Goal: Task Accomplishment & Management: Manage account settings

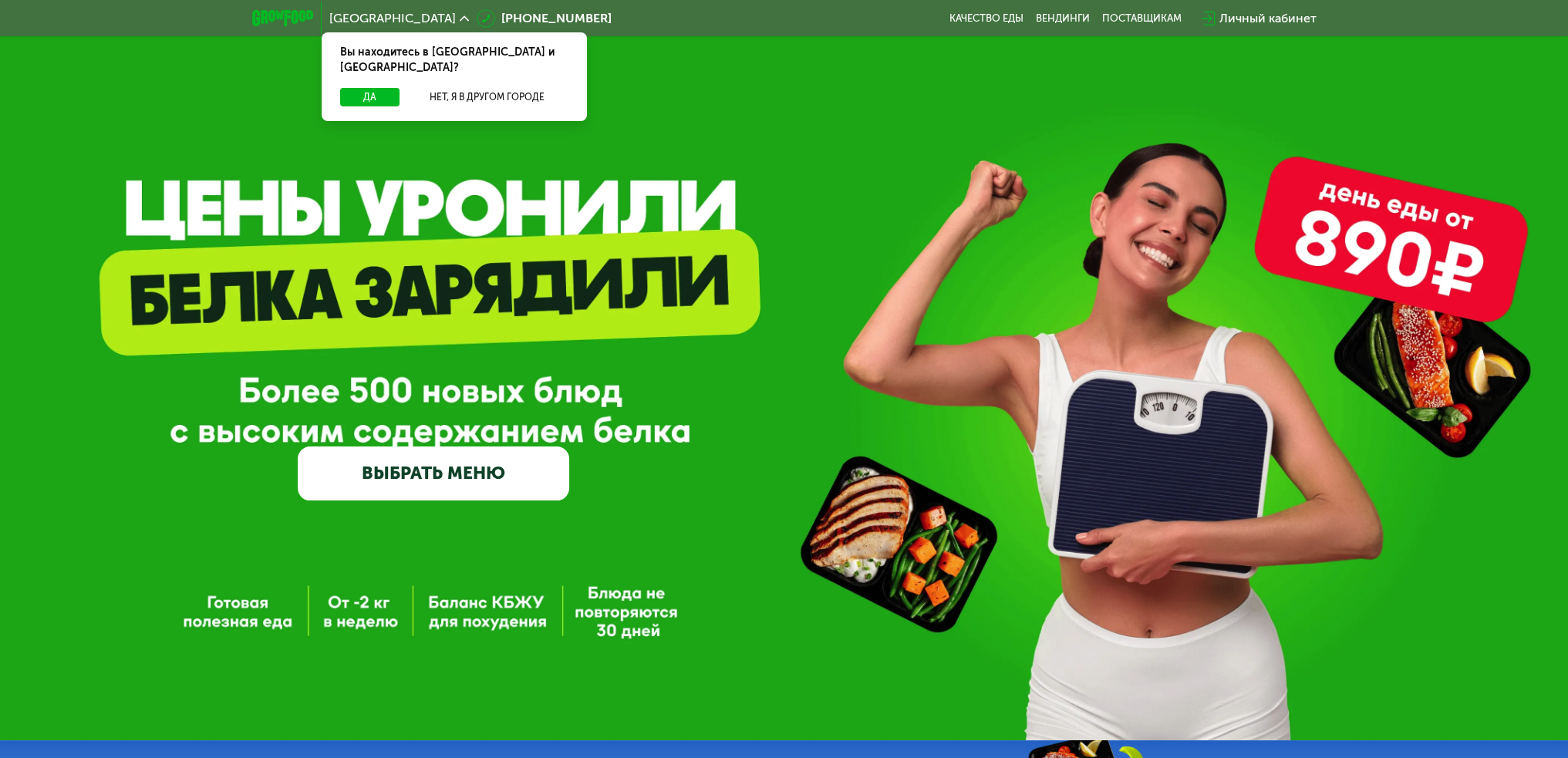
click at [1244, 15] on div "Личный кабинет" at bounding box center [1267, 19] width 97 height 19
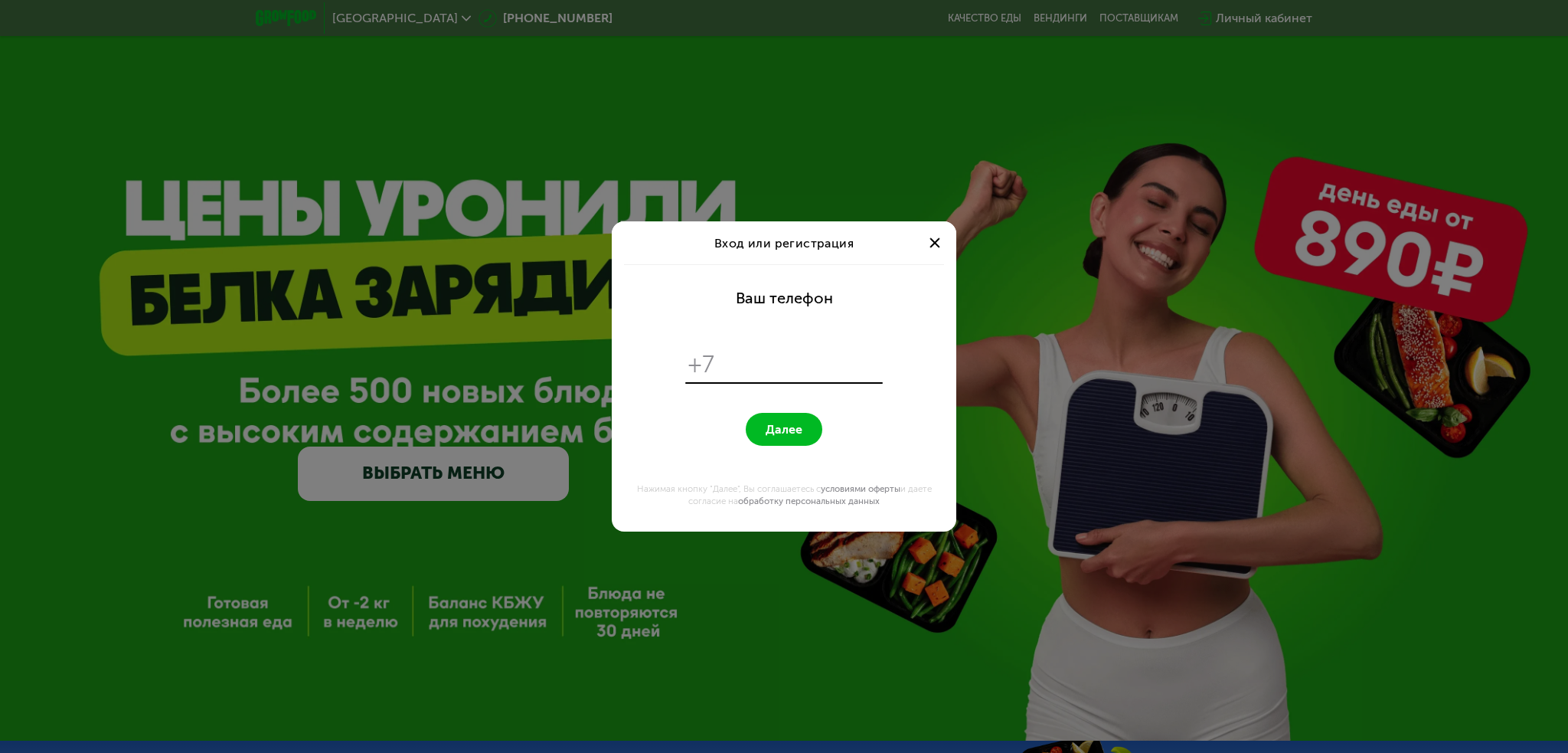
click at [795, 364] on input "tel" at bounding box center [800, 364] width 157 height 29
type input "**********"
click at [796, 430] on span "Далее" at bounding box center [784, 430] width 37 height 15
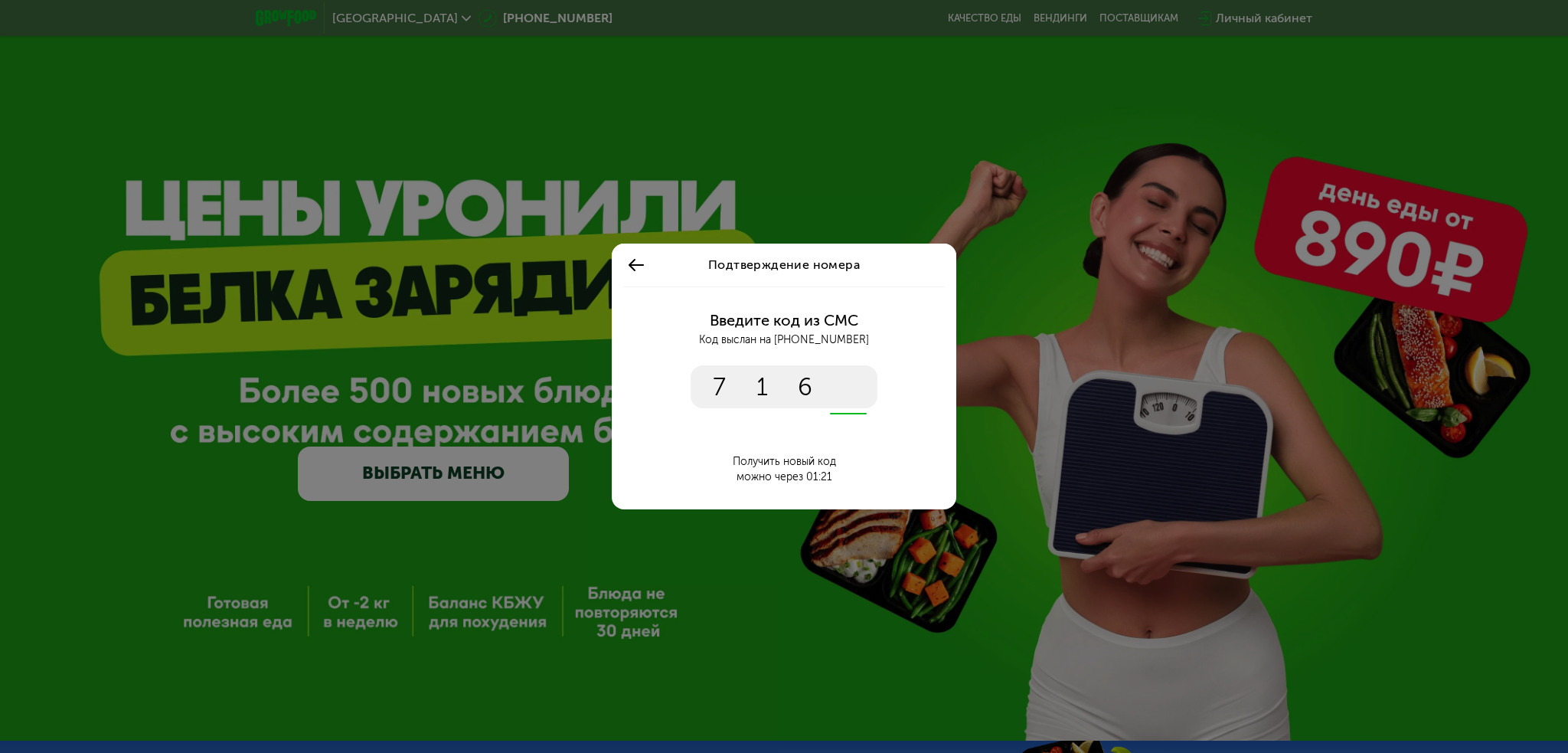
type input "****"
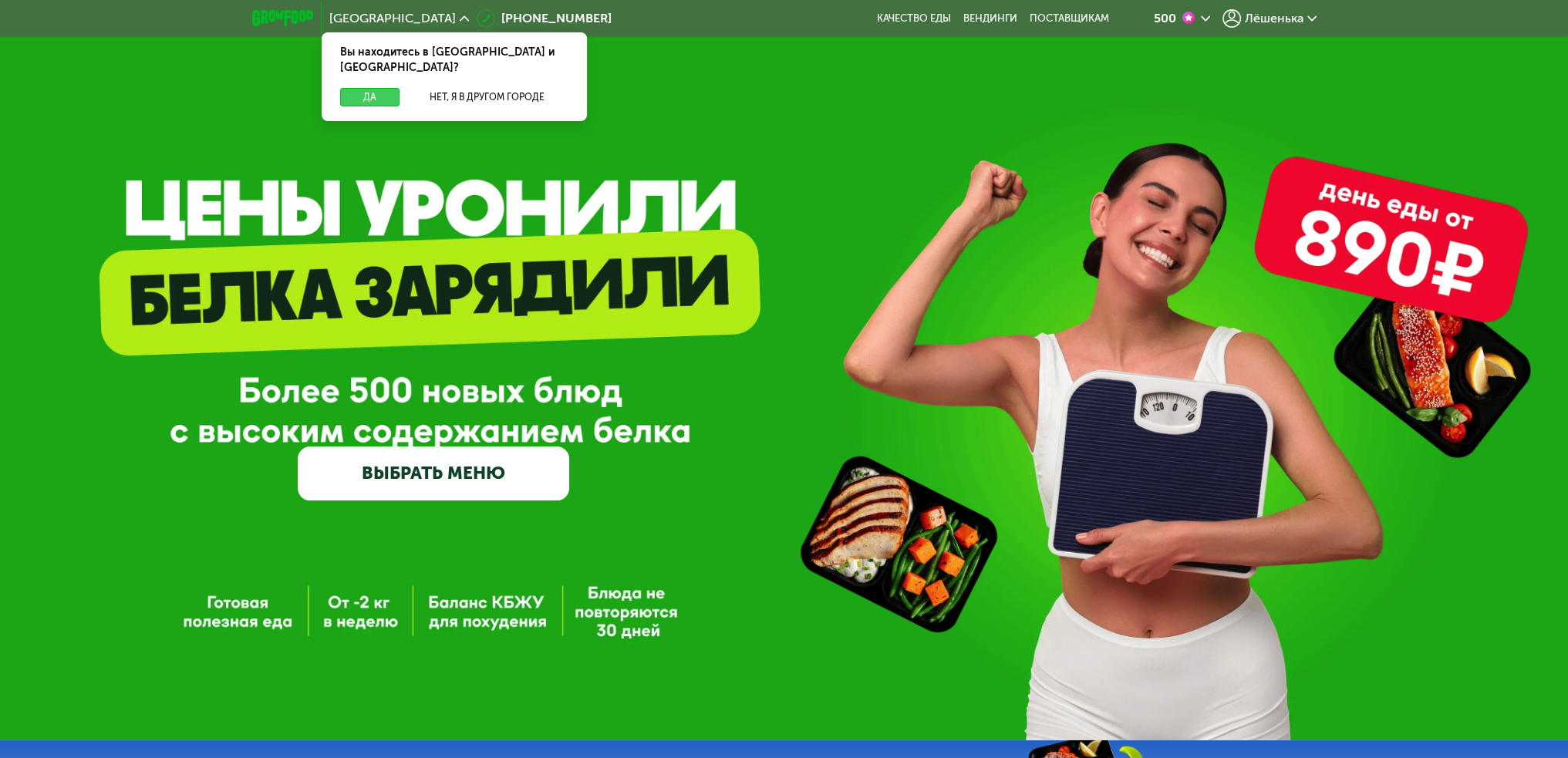
click at [361, 88] on button "Да" at bounding box center [370, 97] width 60 height 19
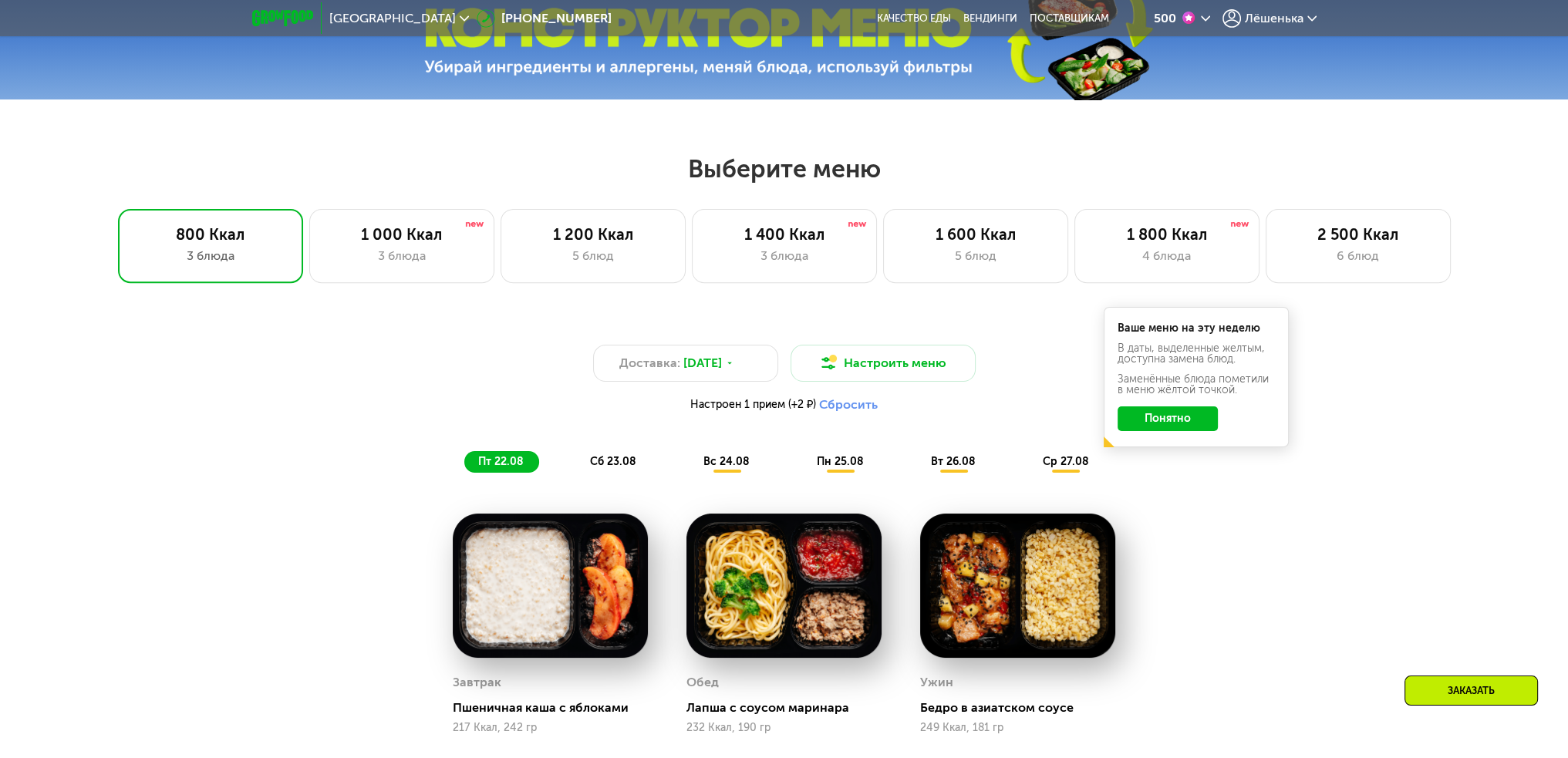
scroll to position [771, 0]
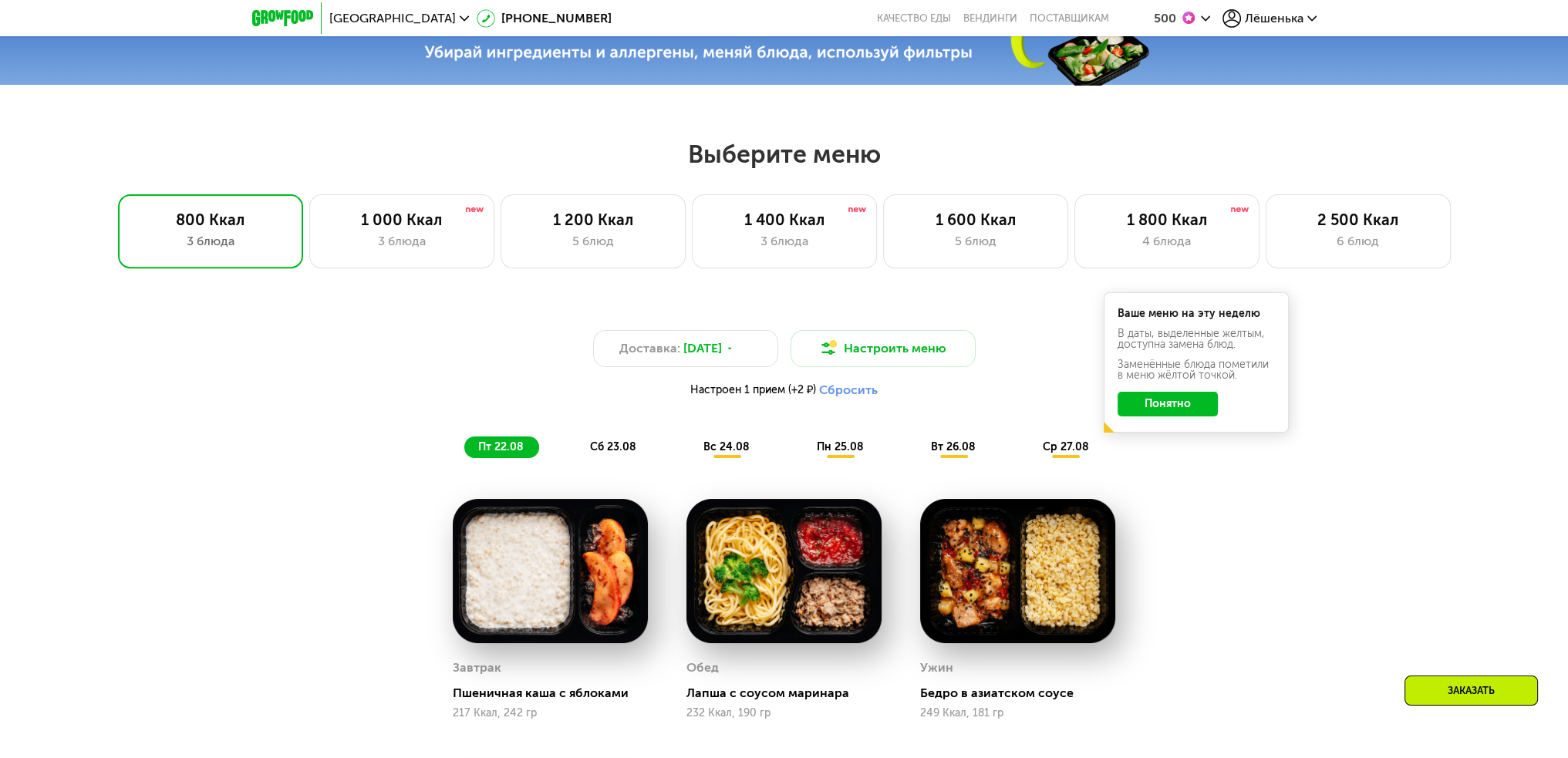
click at [1200, 406] on button "Понятно" at bounding box center [1168, 405] width 100 height 25
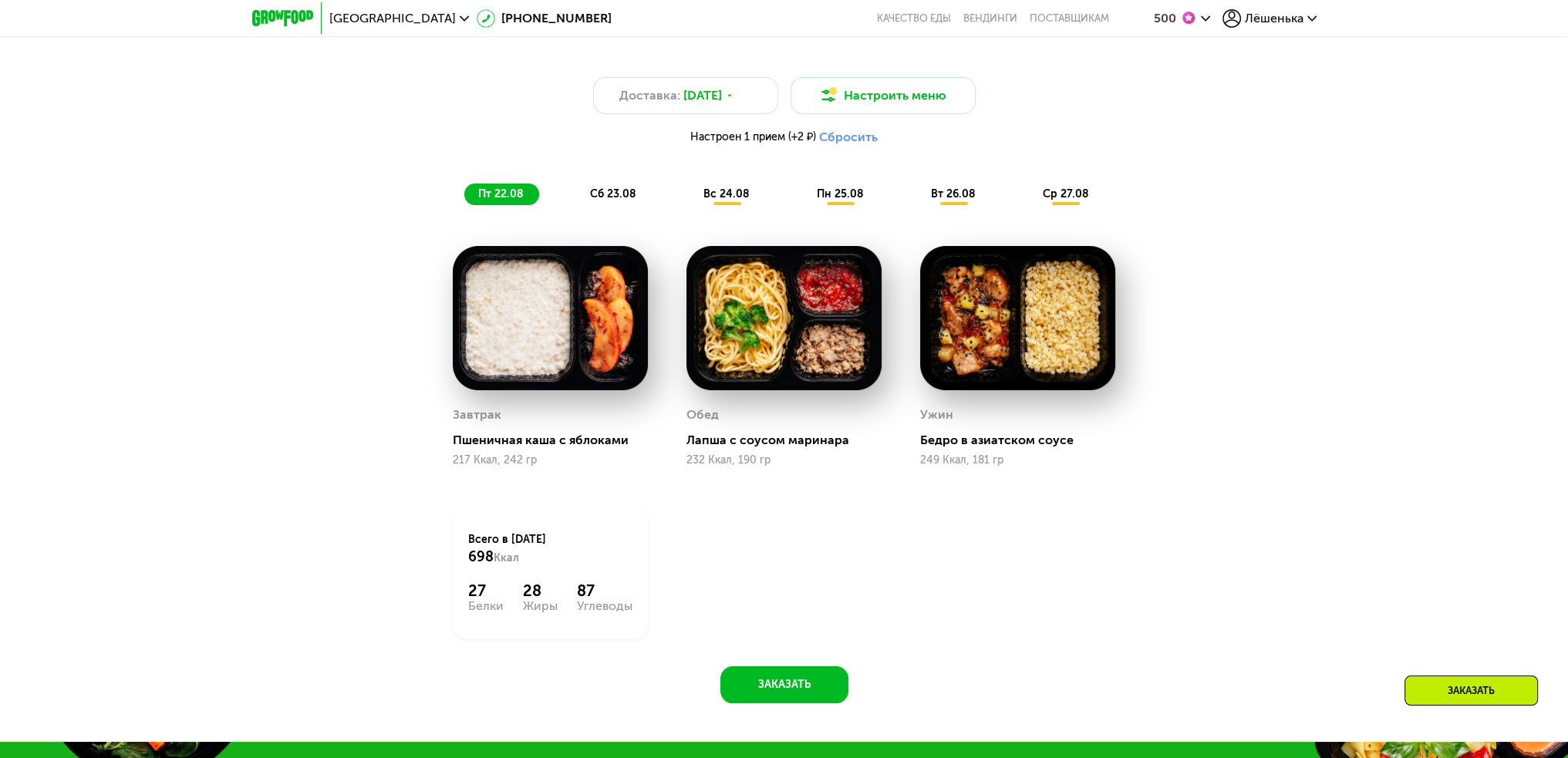
scroll to position [1003, 0]
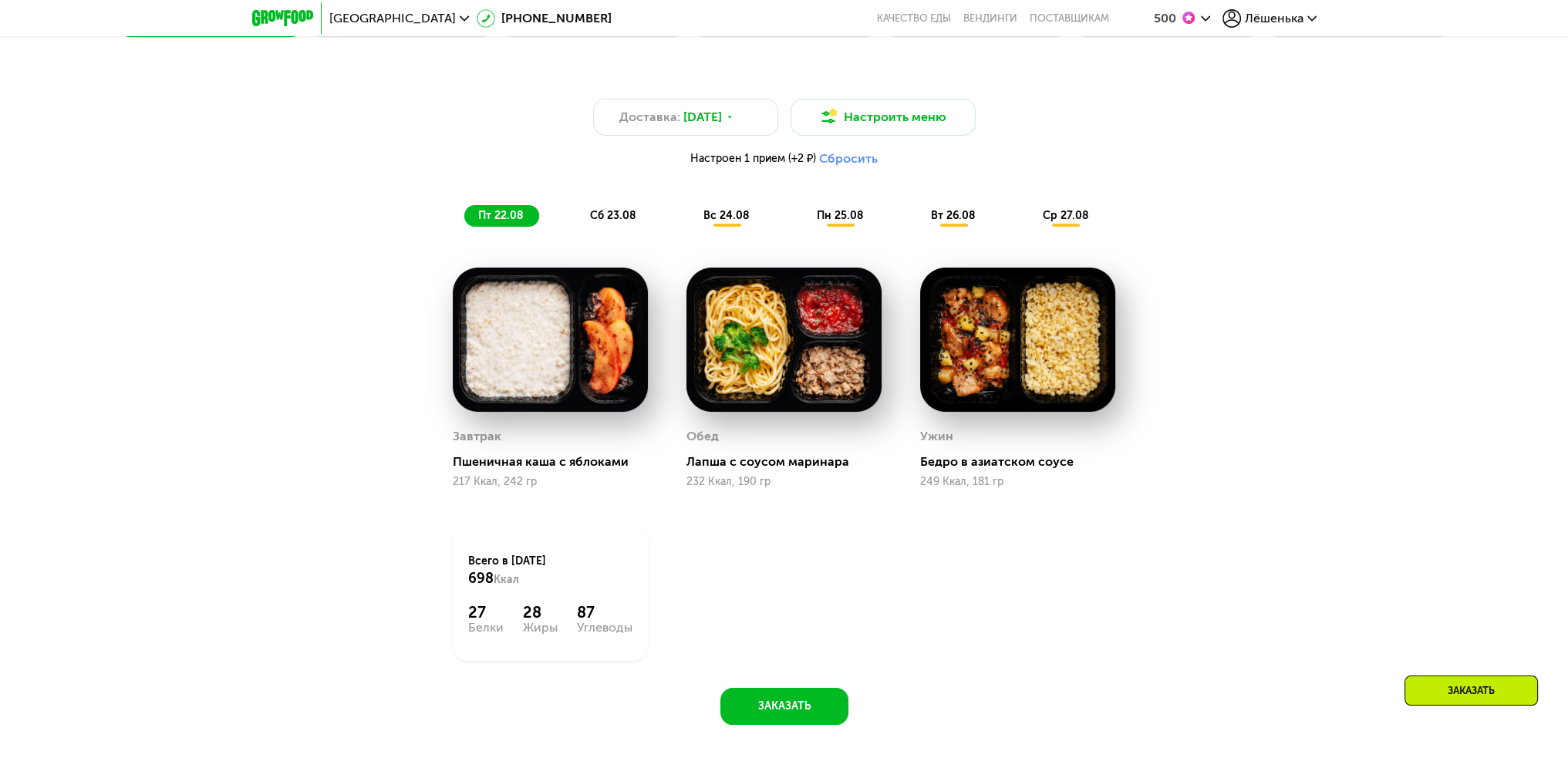
click at [719, 217] on span "вс 24.08" at bounding box center [726, 215] width 46 height 13
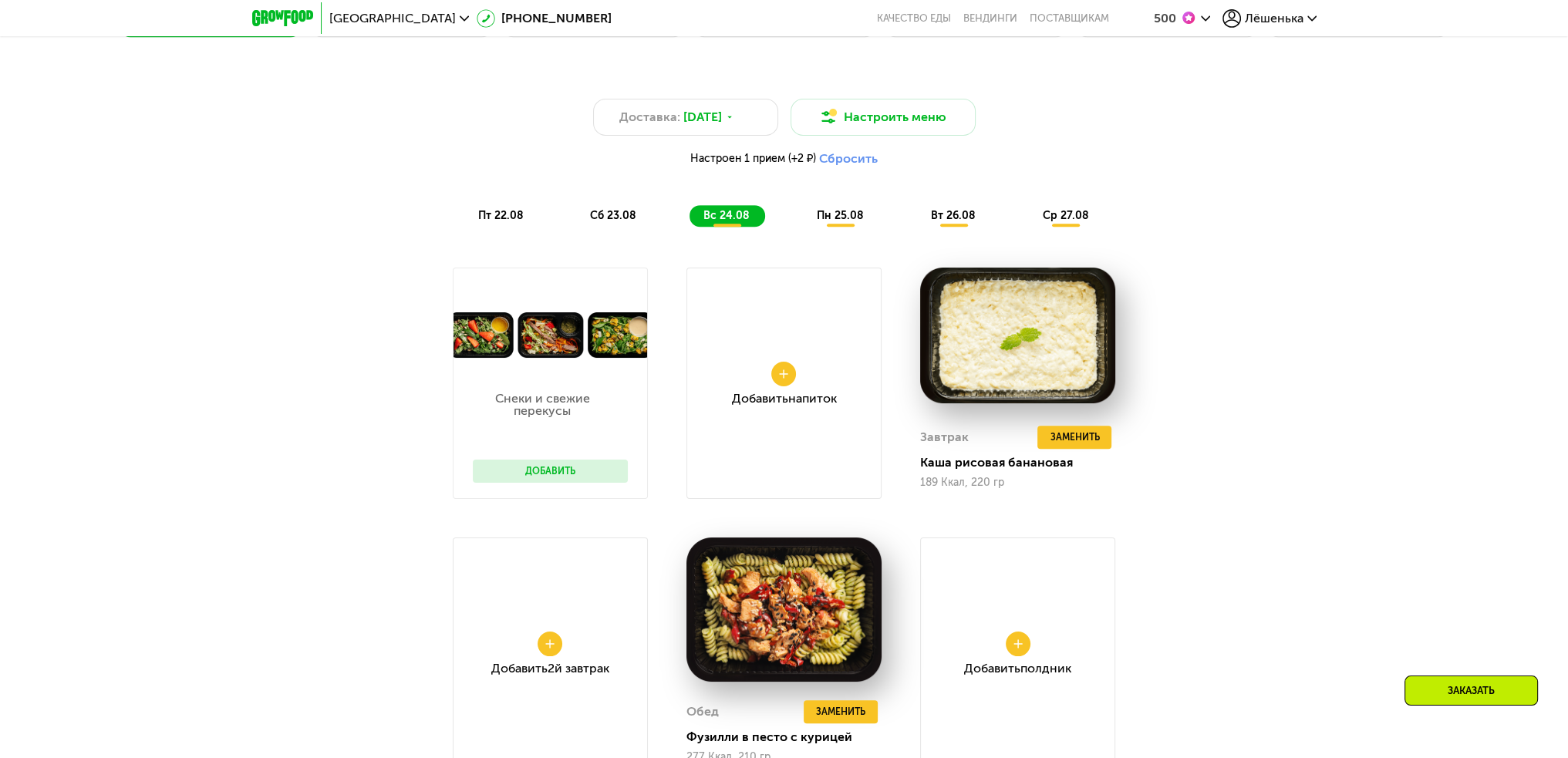
click at [842, 162] on button "Сбросить" at bounding box center [849, 159] width 59 height 15
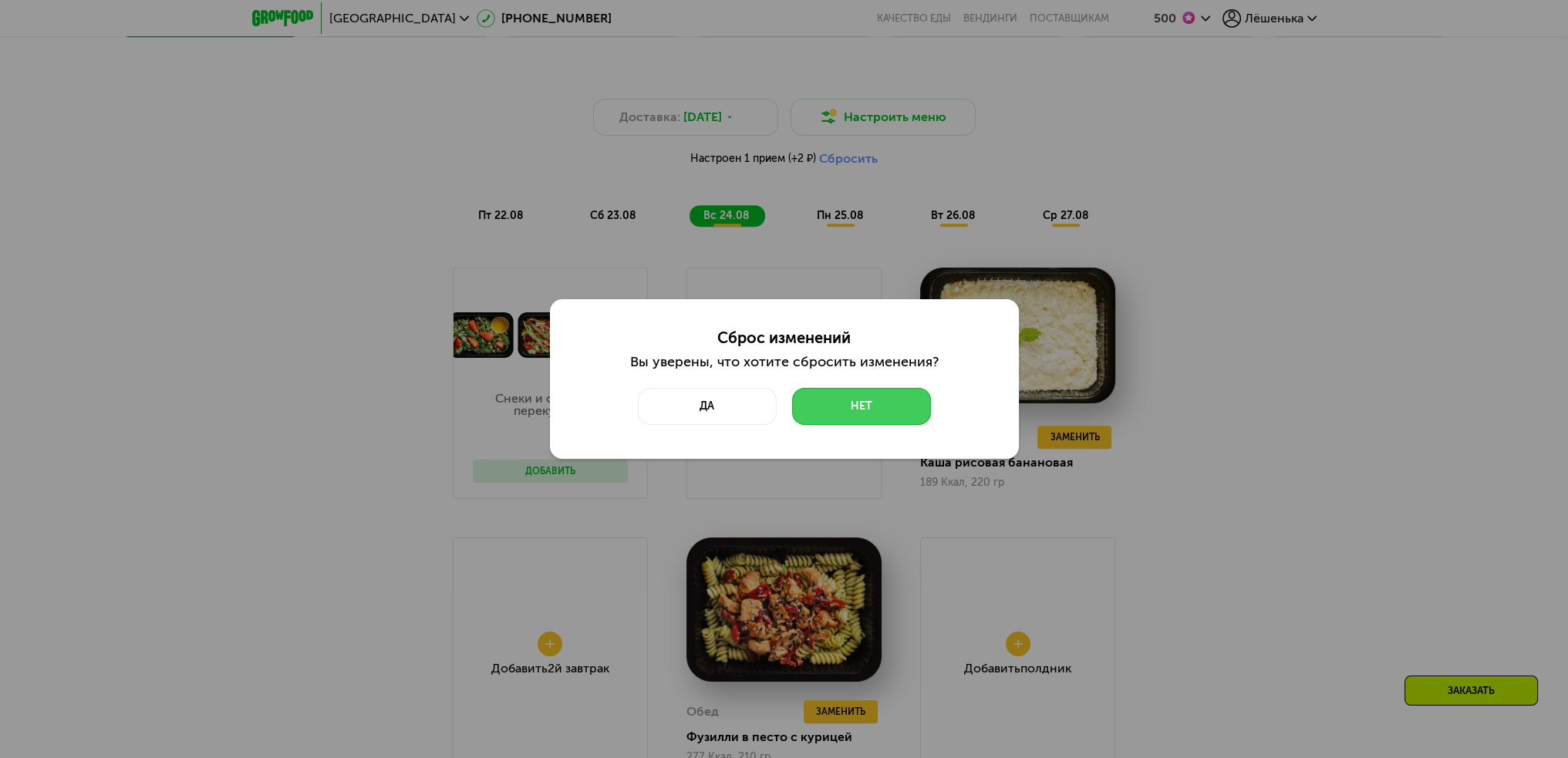
click at [819, 409] on button "Нет" at bounding box center [861, 406] width 139 height 37
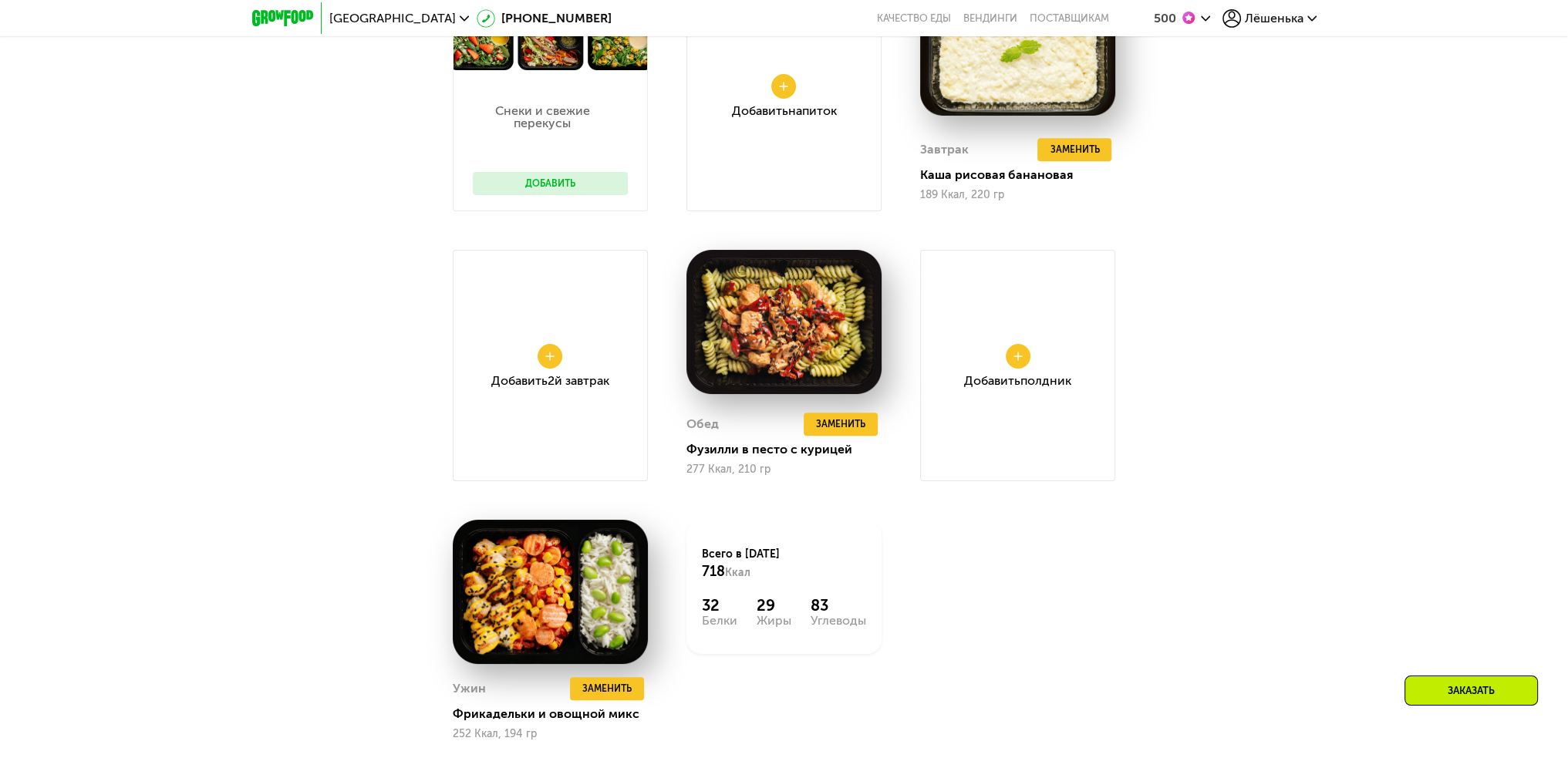
scroll to position [1311, 0]
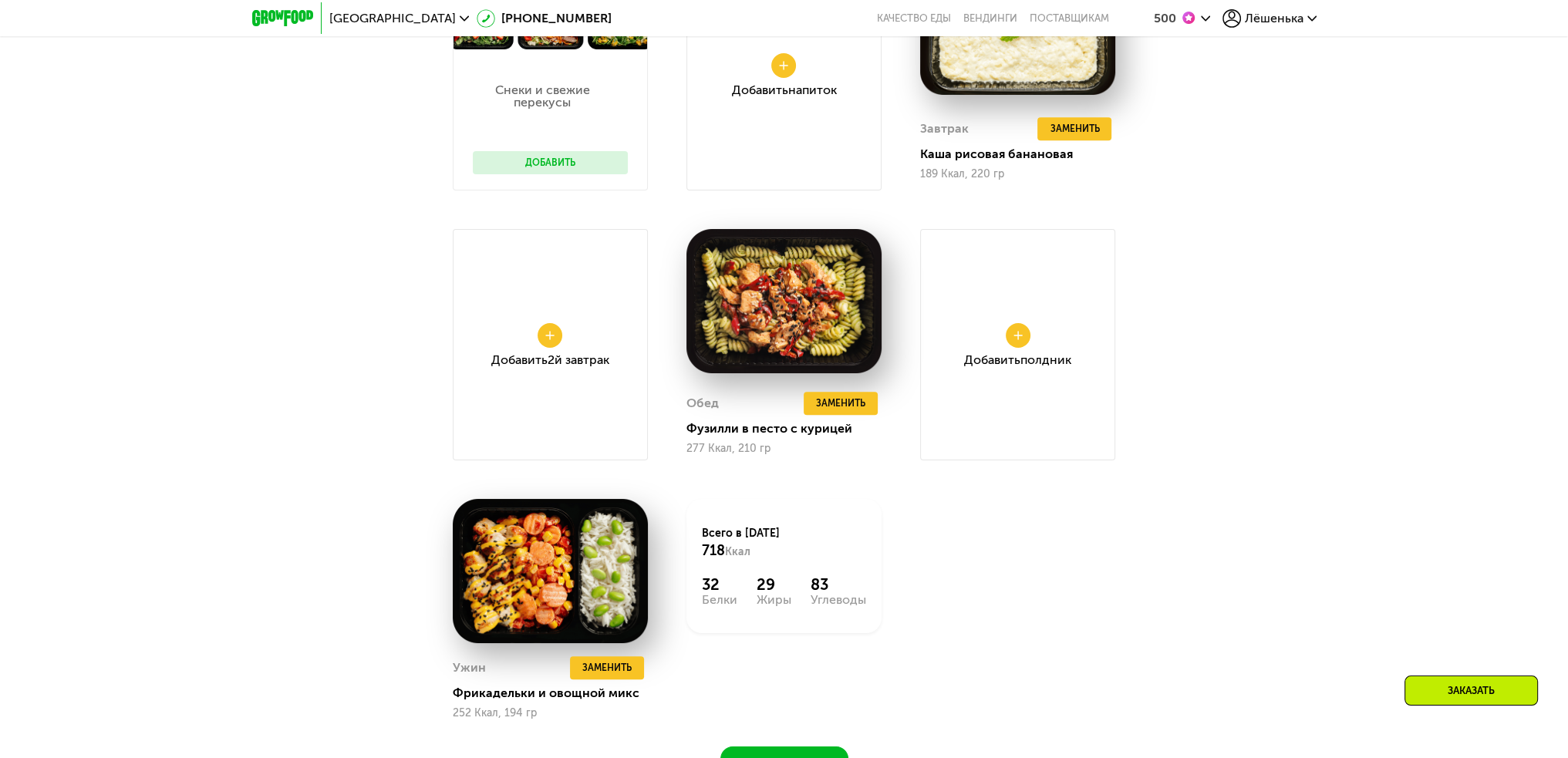
click at [348, 695] on div "Доставка: [DATE] Настроить меню Настроен 1 прием (+2 ₽) Сбросить пт 22.08 сб 23…" at bounding box center [784, 269] width 950 height 1027
